Goal: Task Accomplishment & Management: Complete application form

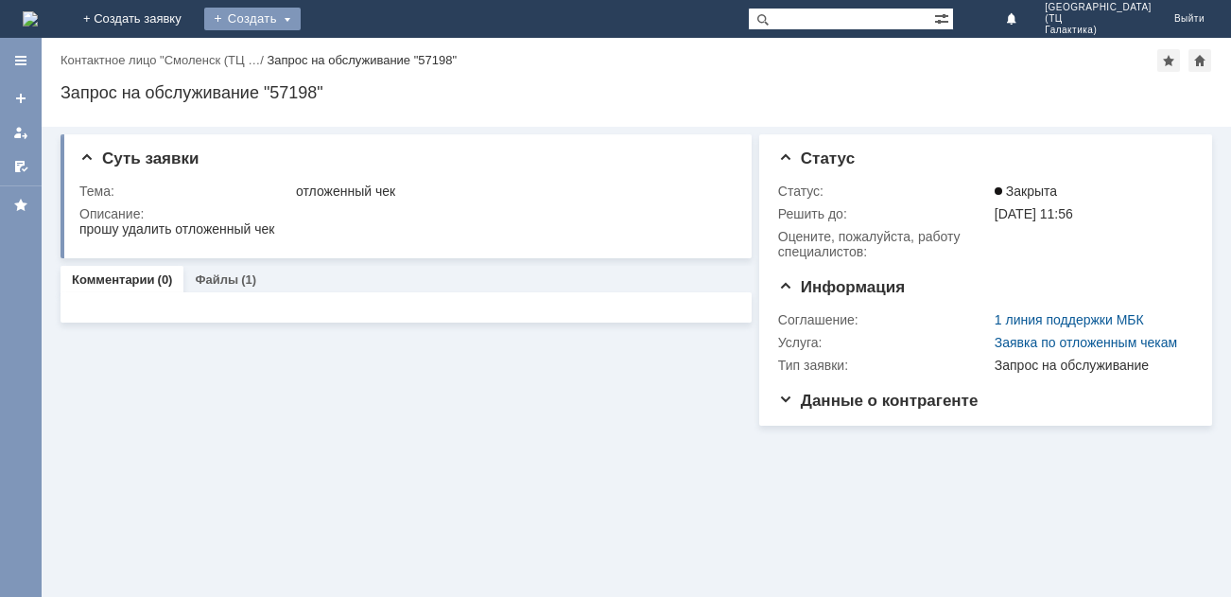
click at [301, 15] on div "Создать" at bounding box center [252, 19] width 96 height 23
click at [352, 60] on link "Заявка" at bounding box center [280, 56] width 144 height 23
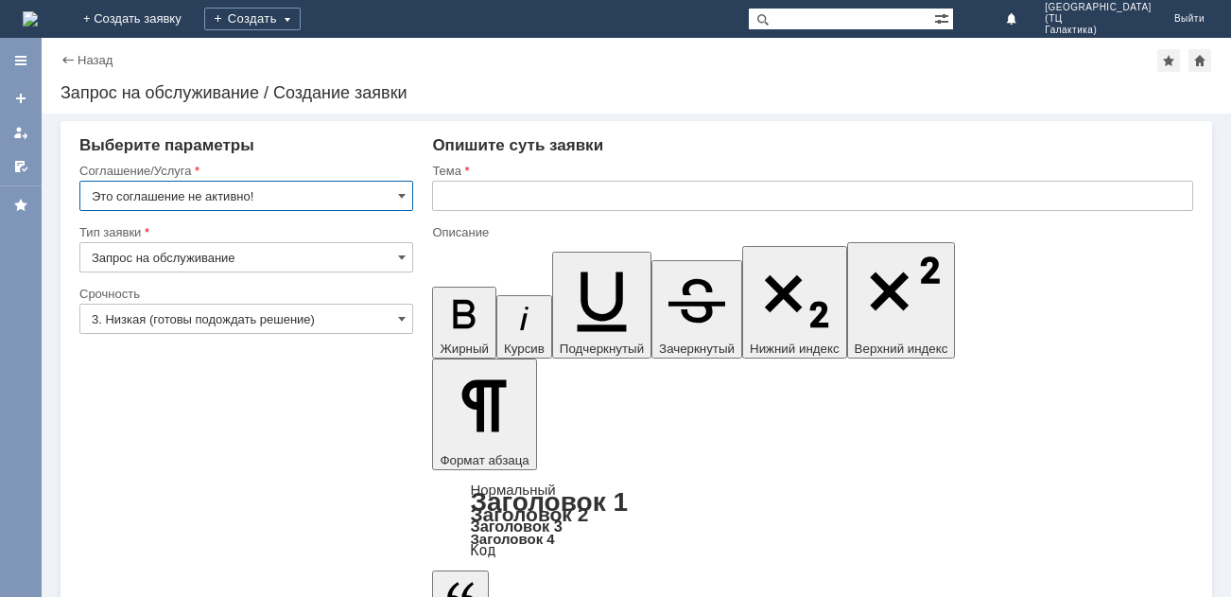
click at [383, 198] on input "Это соглашение не активно!" at bounding box center [246, 196] width 334 height 30
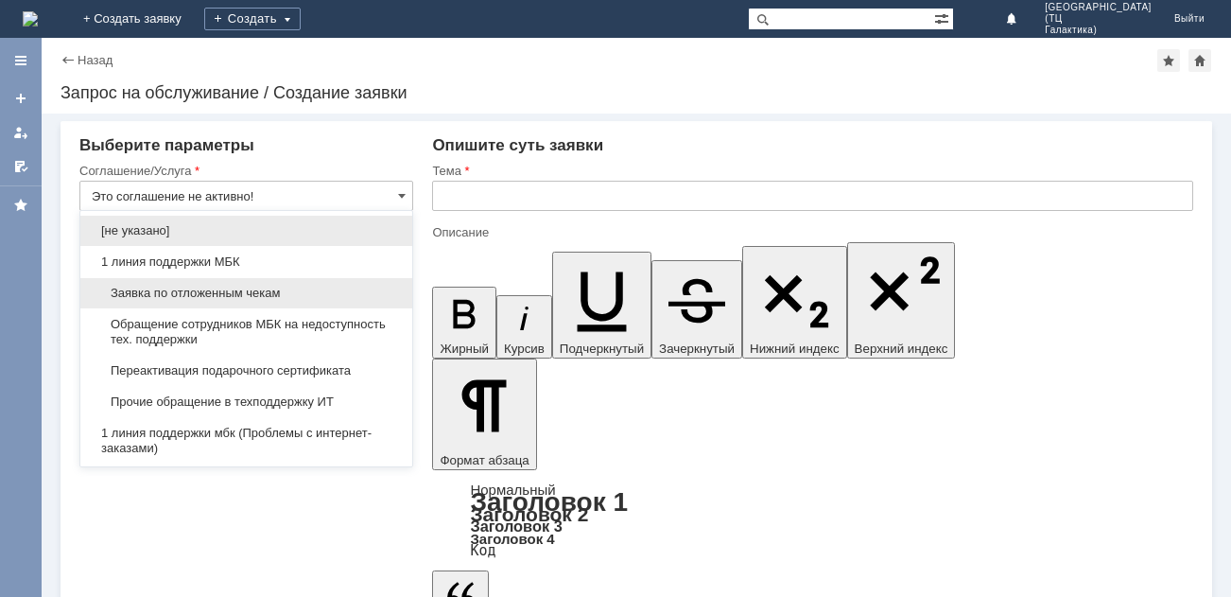
click at [197, 291] on span "Заявка по отложенным чекам" at bounding box center [246, 293] width 309 height 15
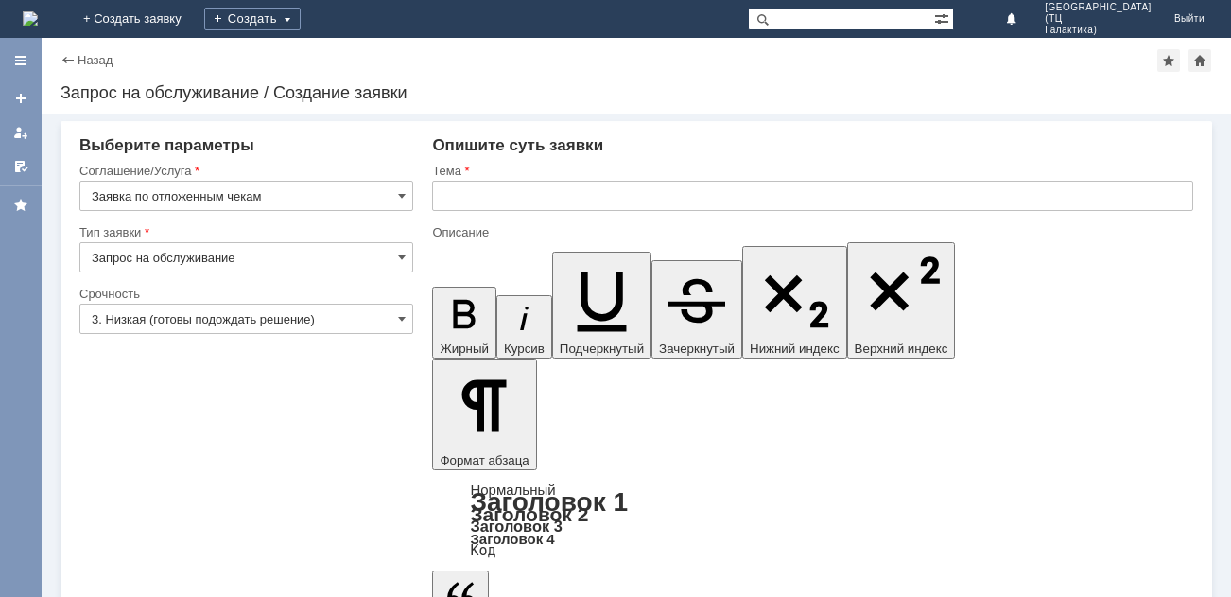
type input "Заявка по отложенным чекам"
click at [520, 196] on input "text" at bounding box center [812, 196] width 761 height 30
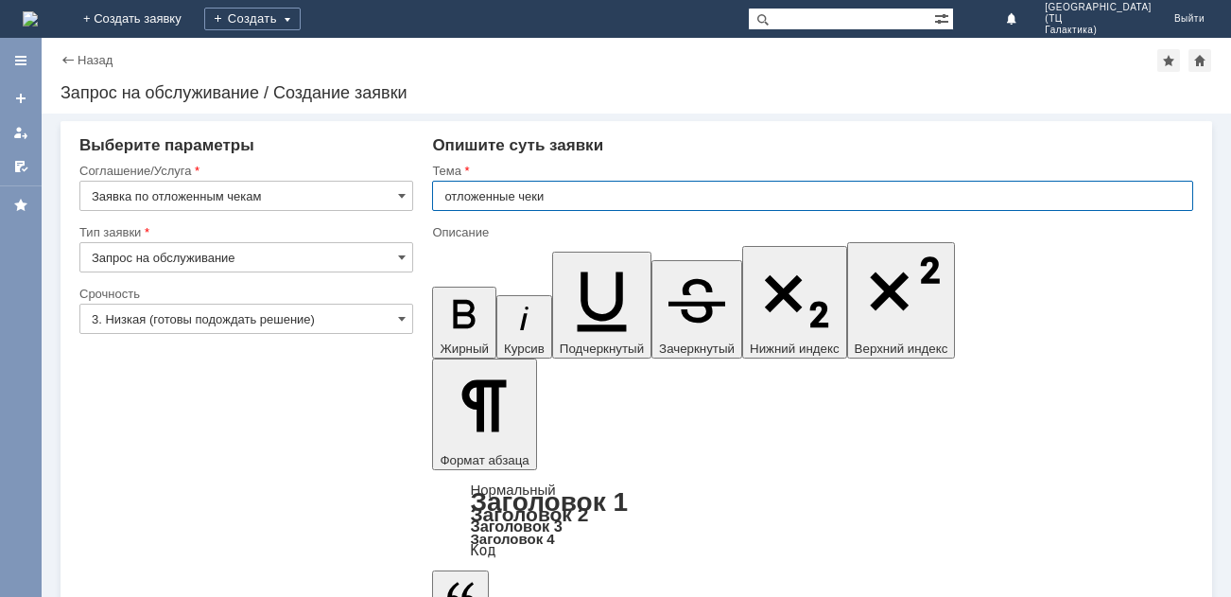
type input "отложенные чеки"
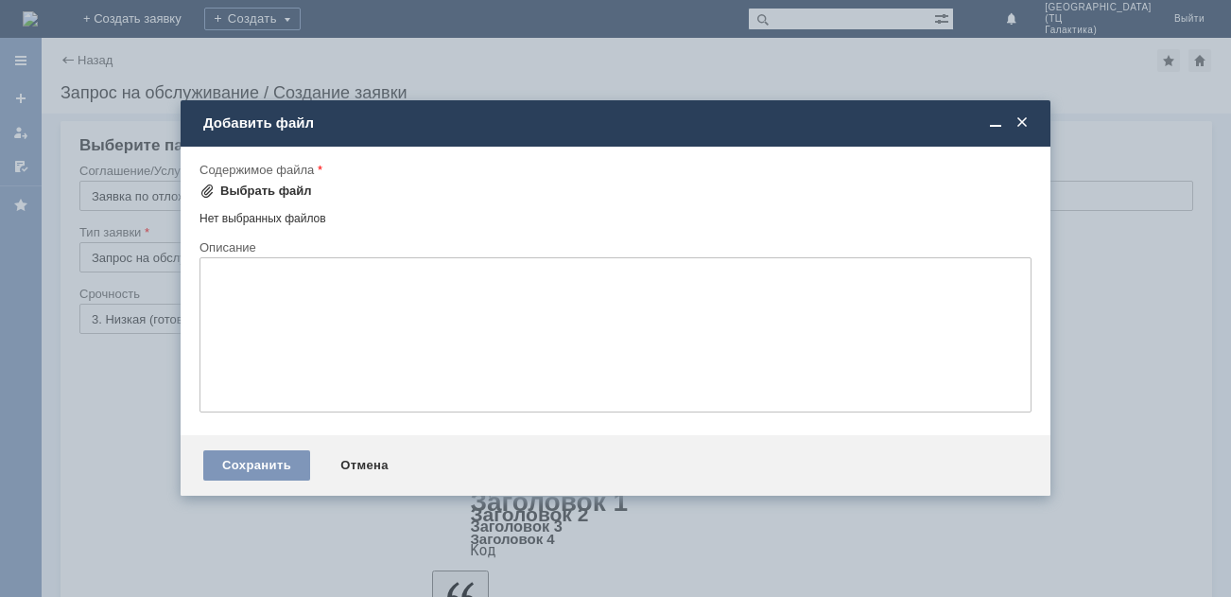
click at [255, 185] on div "Выбрать файл" at bounding box center [266, 190] width 92 height 15
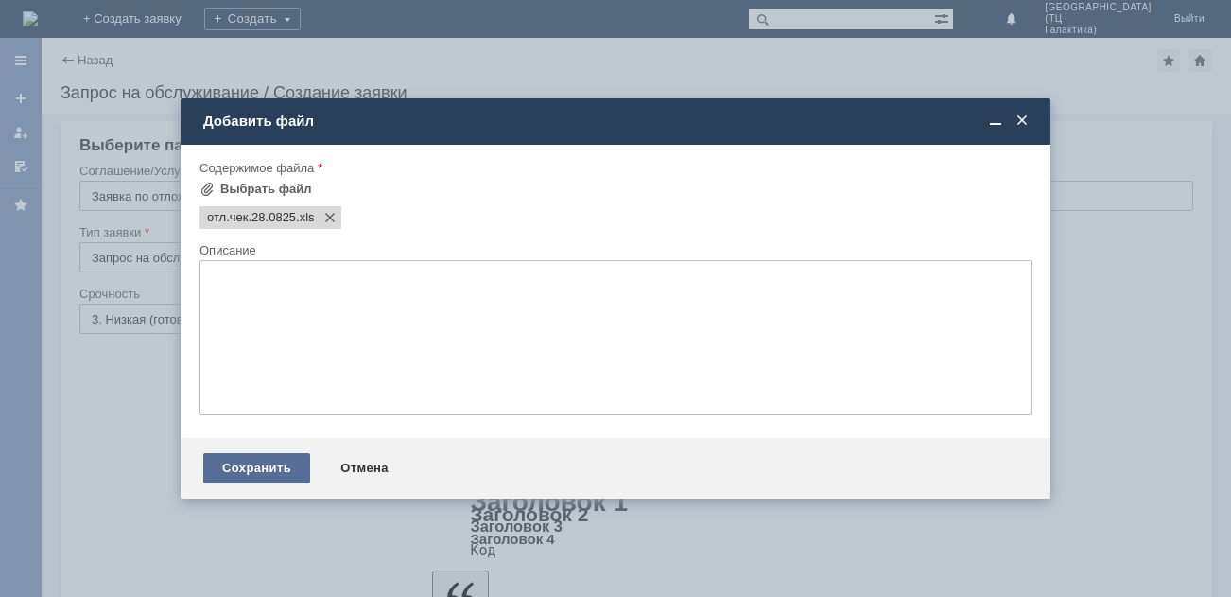
click at [238, 473] on div "Сохранить" at bounding box center [256, 468] width 107 height 30
